Goal: Information Seeking & Learning: Find specific page/section

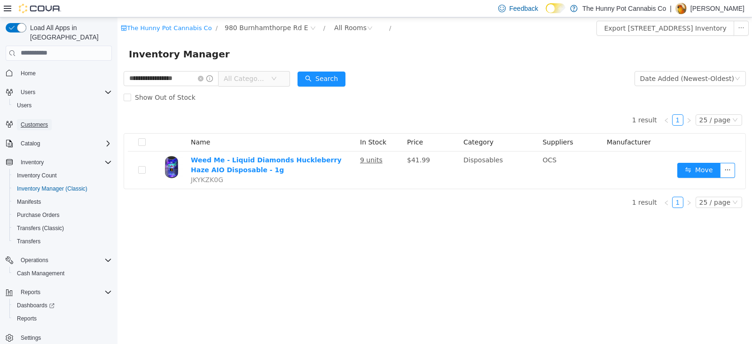
click at [47, 121] on span "Customers" at bounding box center [34, 125] width 27 height 8
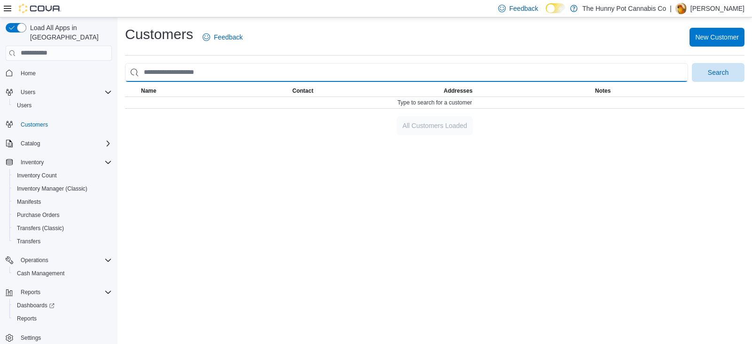
click at [171, 71] on input "search" at bounding box center [406, 72] width 563 height 19
type input "*"
type input "**********"
click at [692, 63] on button "Search" at bounding box center [718, 72] width 53 height 19
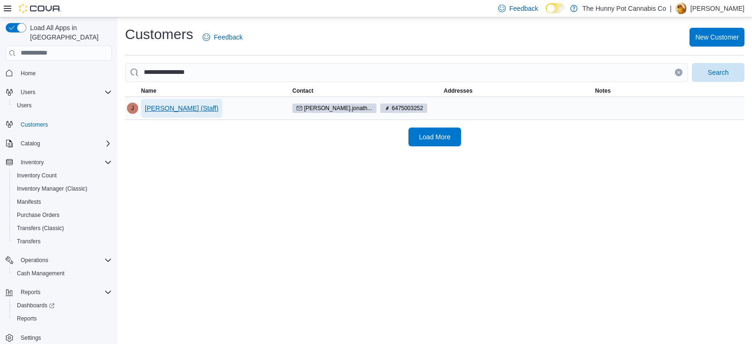
click at [185, 109] on span "[PERSON_NAME] (Staff)" at bounding box center [182, 107] width 74 height 9
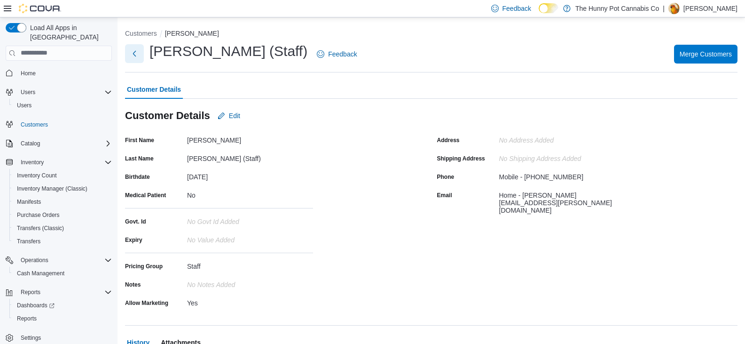
click at [135, 61] on button "Next" at bounding box center [134, 53] width 19 height 19
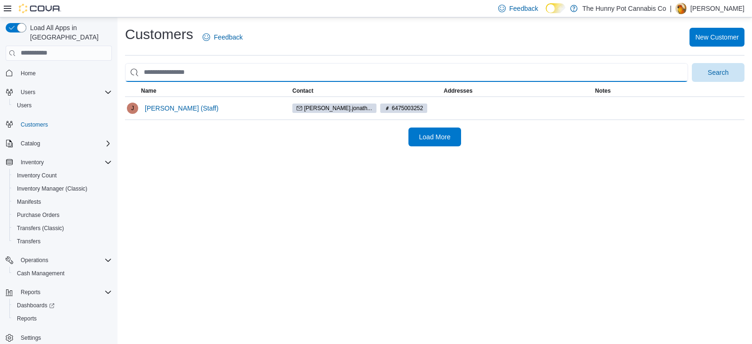
click at [205, 75] on input "search" at bounding box center [406, 72] width 563 height 19
type input "**********"
click at [692, 63] on button "Search" at bounding box center [718, 72] width 53 height 19
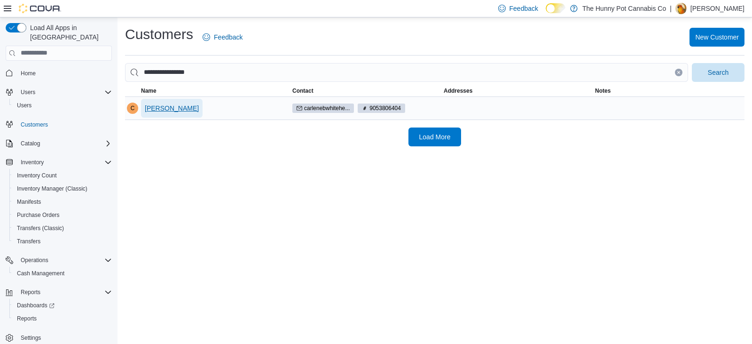
click at [189, 105] on span "[PERSON_NAME]" at bounding box center [172, 107] width 54 height 9
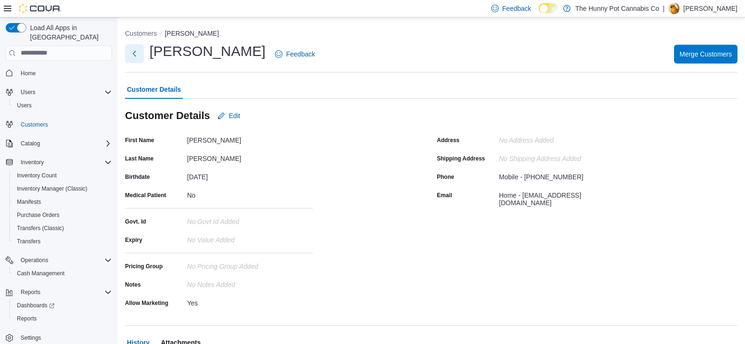
click at [138, 53] on button "Next" at bounding box center [134, 53] width 19 height 19
